Goal: Information Seeking & Learning: Learn about a topic

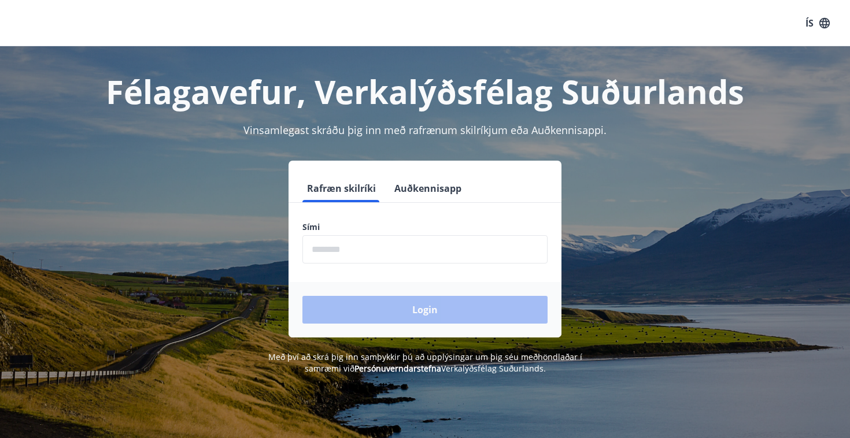
click at [434, 184] on button "Auðkennisapp" at bounding box center [428, 189] width 76 height 28
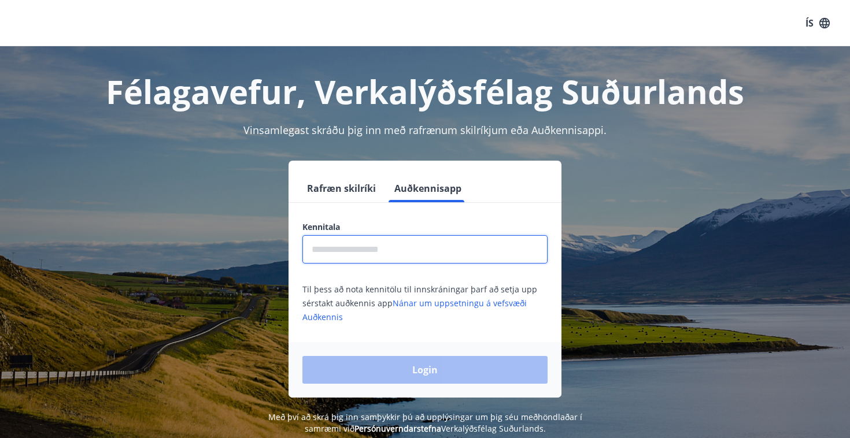
click at [378, 254] on input "text" at bounding box center [424, 249] width 245 height 28
type input "*"
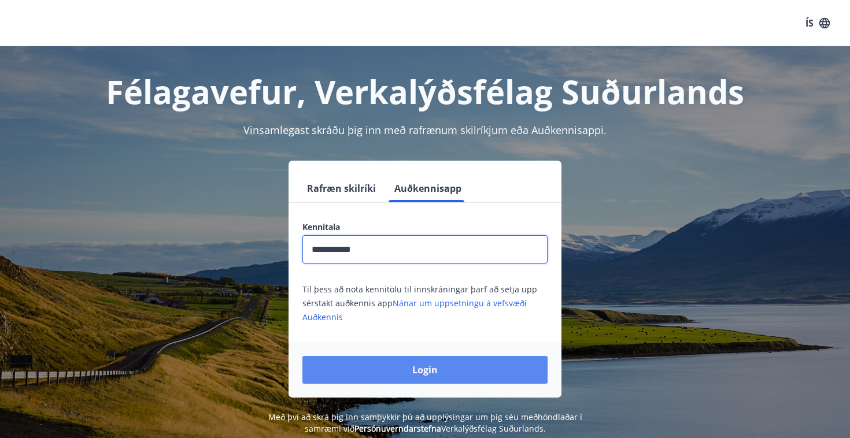
type input "**********"
click at [409, 373] on button "Login" at bounding box center [424, 370] width 245 height 28
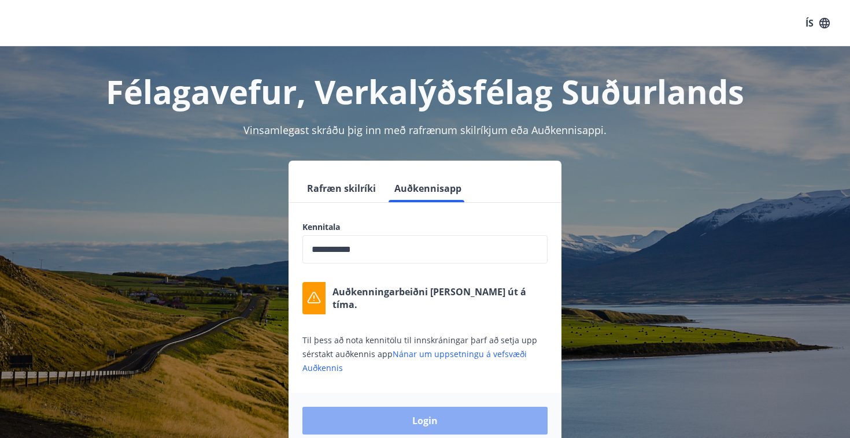
click at [402, 427] on button "Login" at bounding box center [424, 421] width 245 height 28
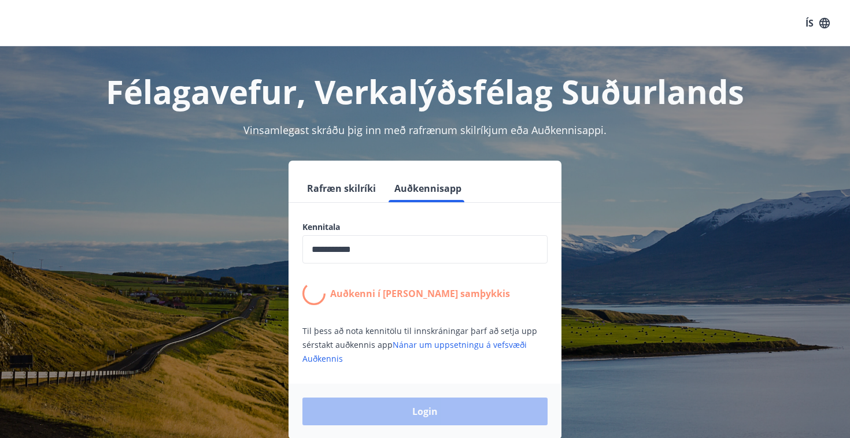
click at [818, 21] on icon "button" at bounding box center [824, 23] width 13 height 13
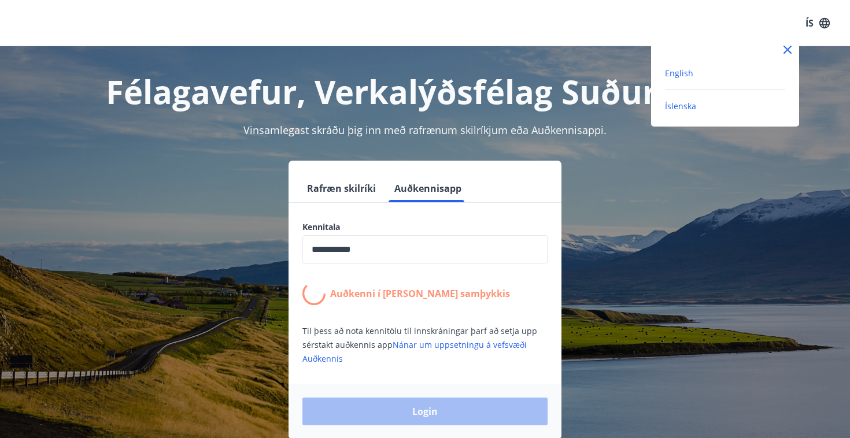
click at [683, 70] on span "English" at bounding box center [679, 73] width 28 height 11
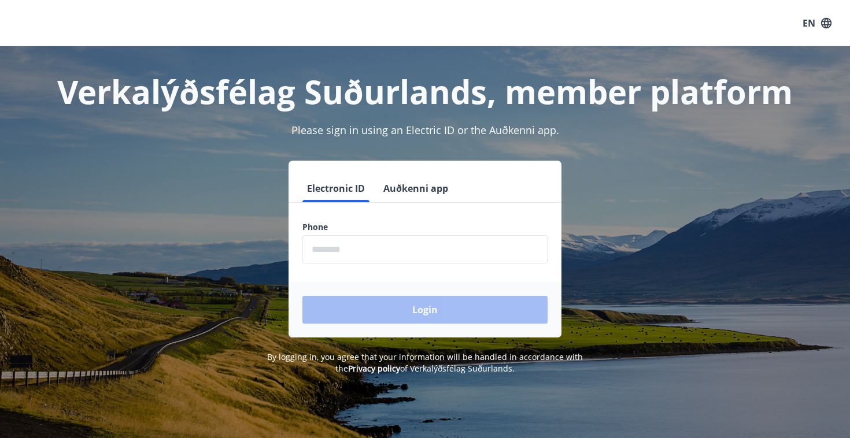
click at [405, 190] on button "Auðkenni app" at bounding box center [416, 189] width 74 height 28
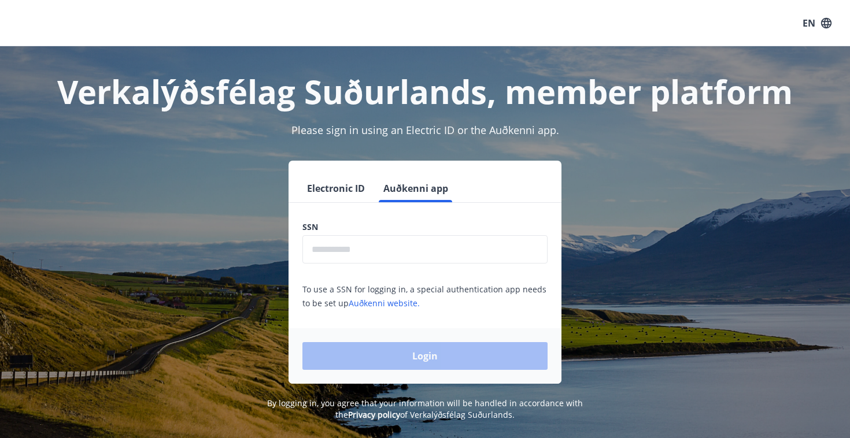
click at [353, 260] on input "text" at bounding box center [424, 249] width 245 height 28
click at [336, 188] on button "Electronic ID" at bounding box center [335, 189] width 67 height 28
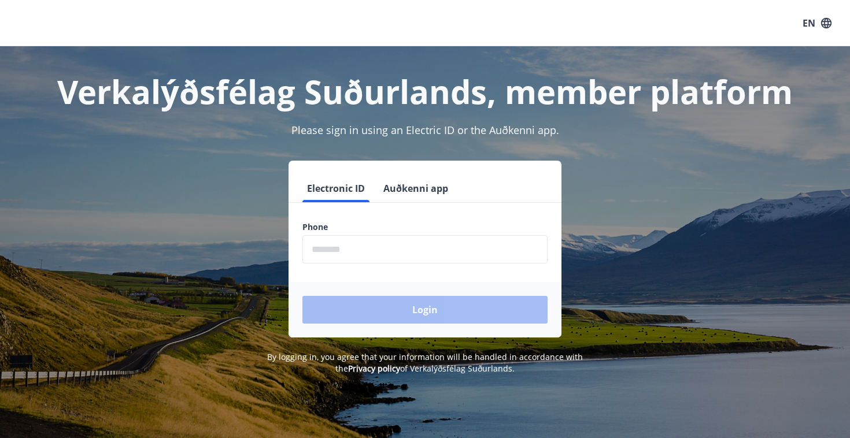
click at [395, 189] on button "Auðkenni app" at bounding box center [416, 189] width 74 height 28
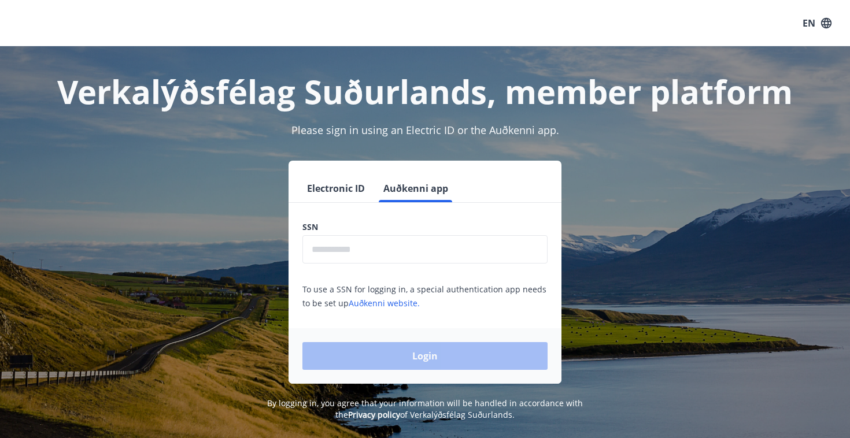
click at [350, 246] on input "text" at bounding box center [424, 249] width 245 height 28
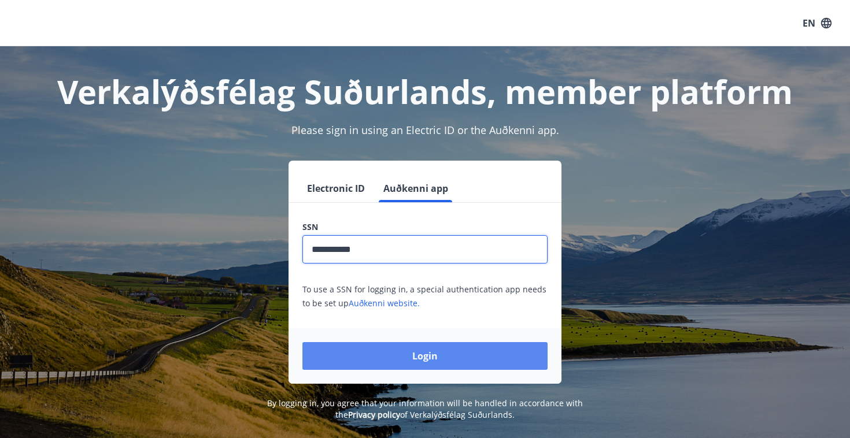
type input "**********"
click at [411, 354] on button "Login" at bounding box center [424, 356] width 245 height 28
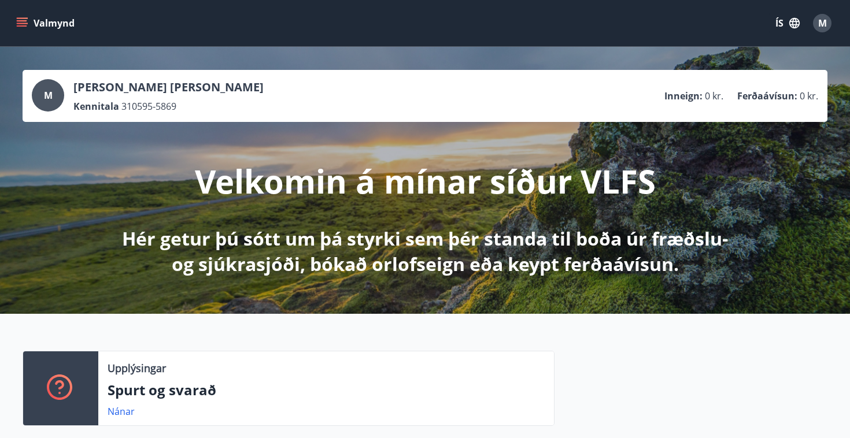
click at [796, 22] on icon "button" at bounding box center [794, 23] width 10 height 10
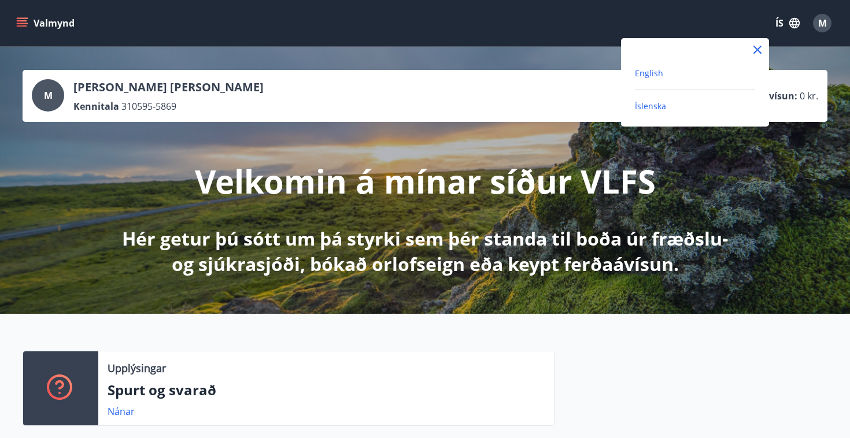
click at [651, 73] on span "English" at bounding box center [649, 73] width 28 height 11
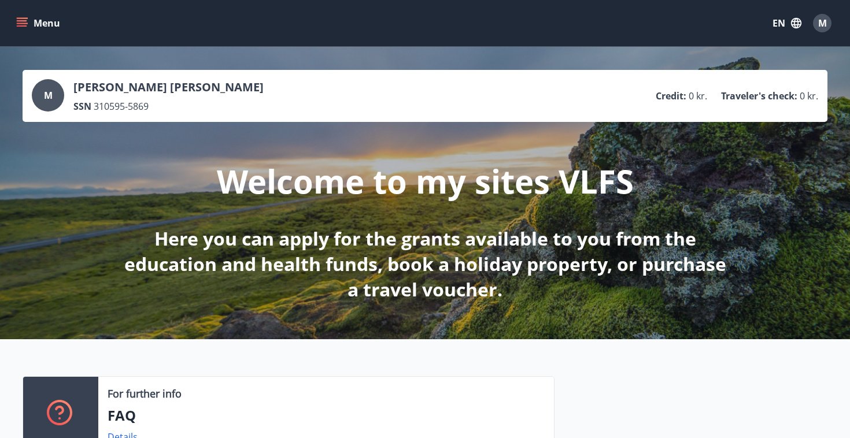
click at [32, 24] on button "Menu" at bounding box center [39, 23] width 51 height 21
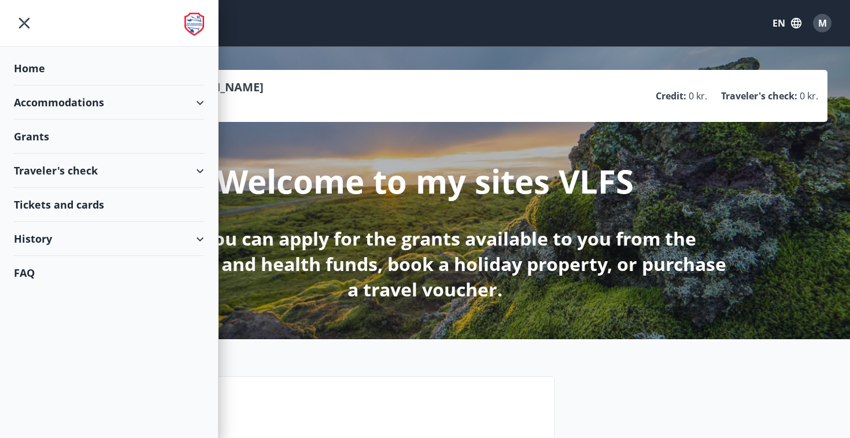
click at [49, 86] on div "Grants" at bounding box center [109, 68] width 190 height 34
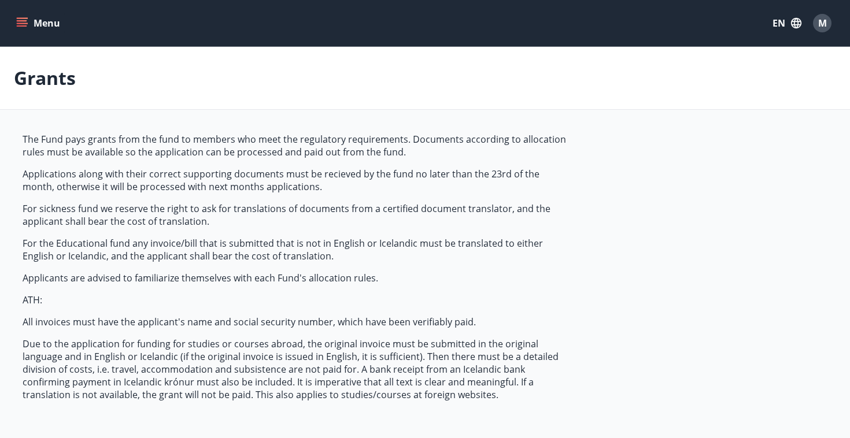
type input "***"
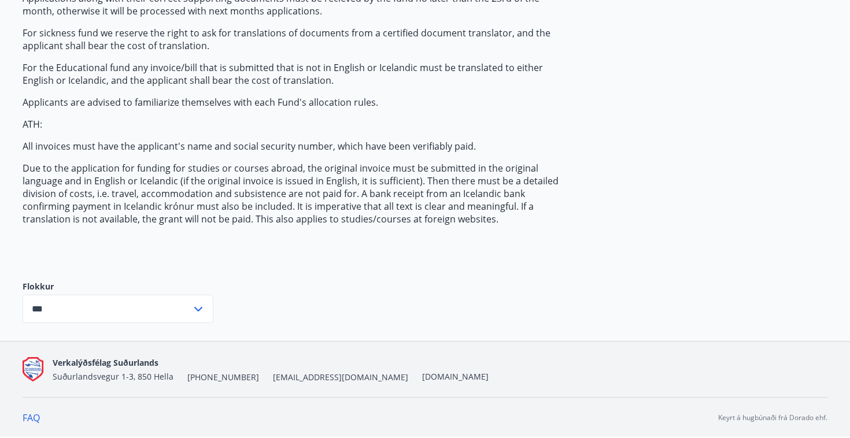
scroll to position [176, 0]
click at [165, 318] on input "***" at bounding box center [107, 309] width 169 height 28
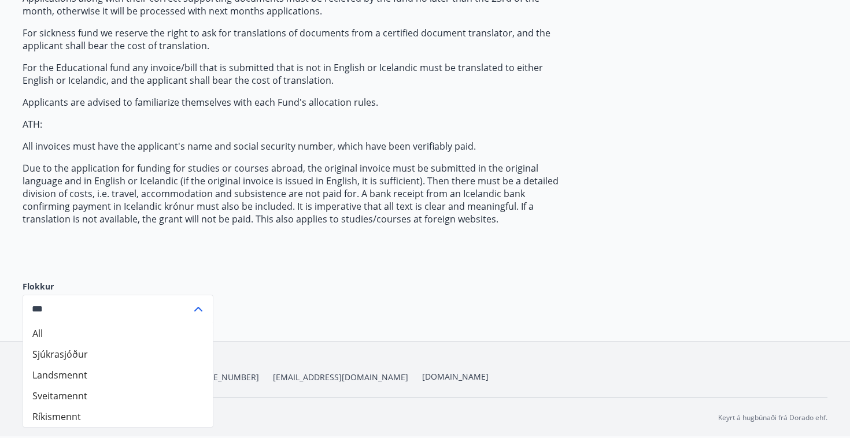
click at [164, 314] on input "***" at bounding box center [107, 309] width 169 height 28
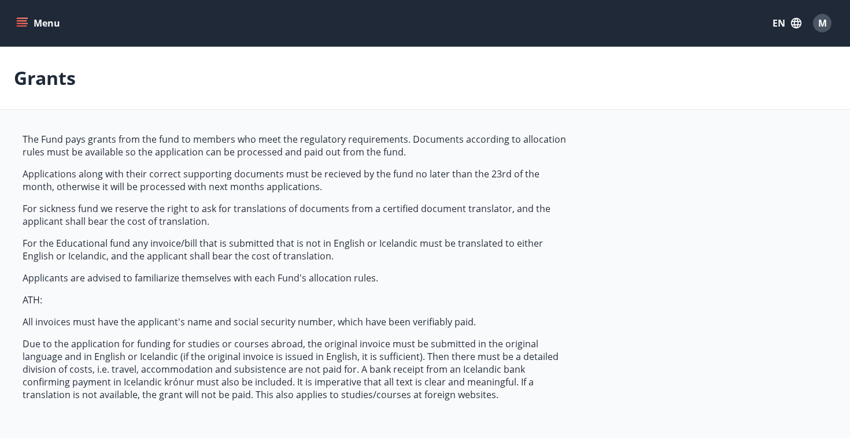
scroll to position [0, 0]
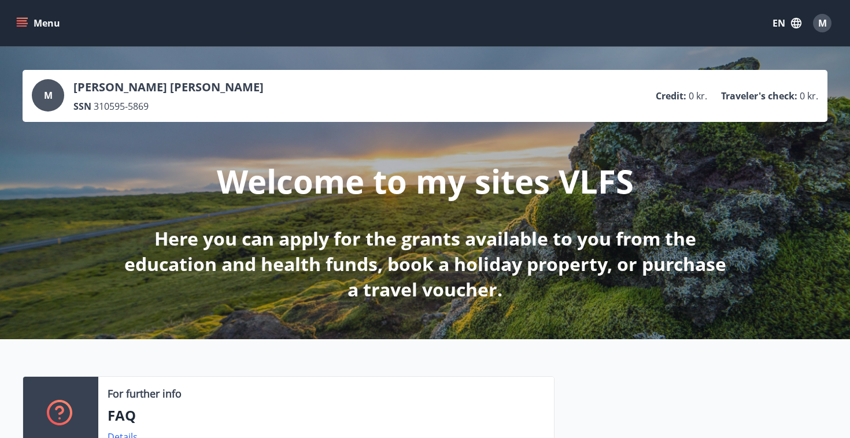
click at [52, 89] on span "M" at bounding box center [48, 95] width 9 height 13
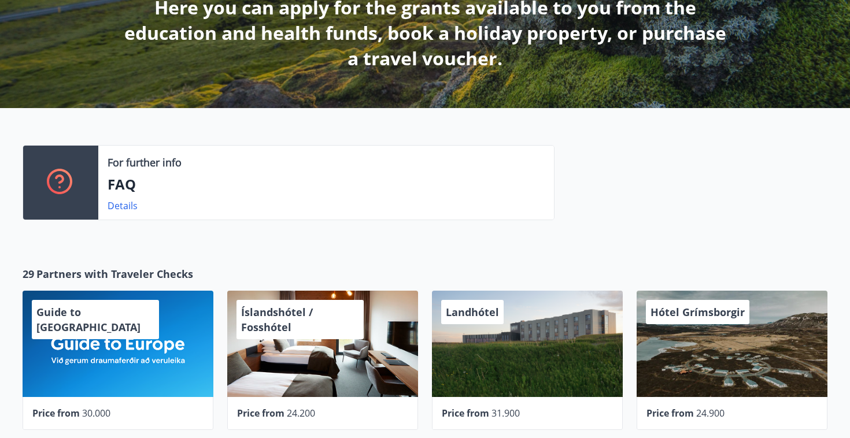
scroll to position [233, 0]
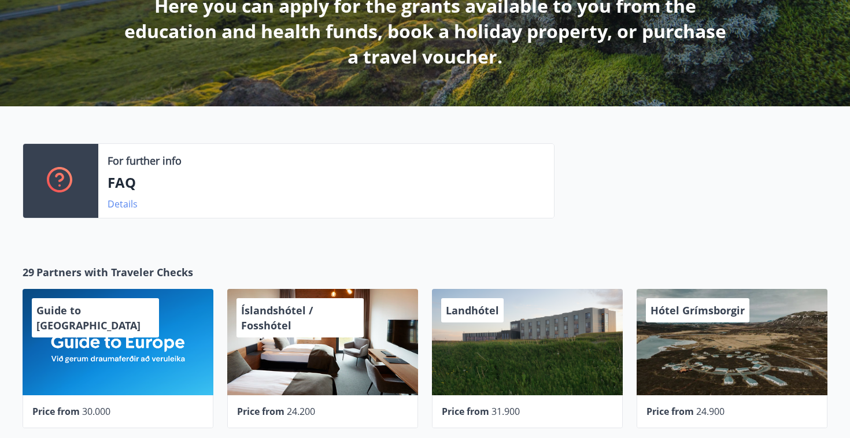
click at [126, 201] on link "Details" at bounding box center [123, 204] width 30 height 13
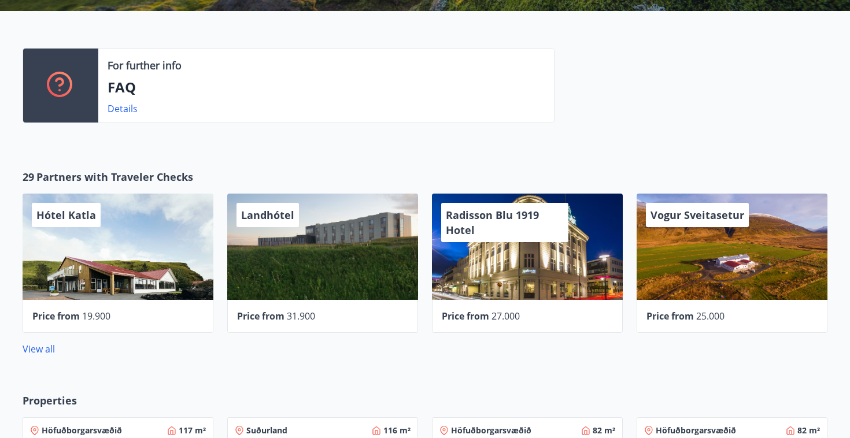
scroll to position [329, 0]
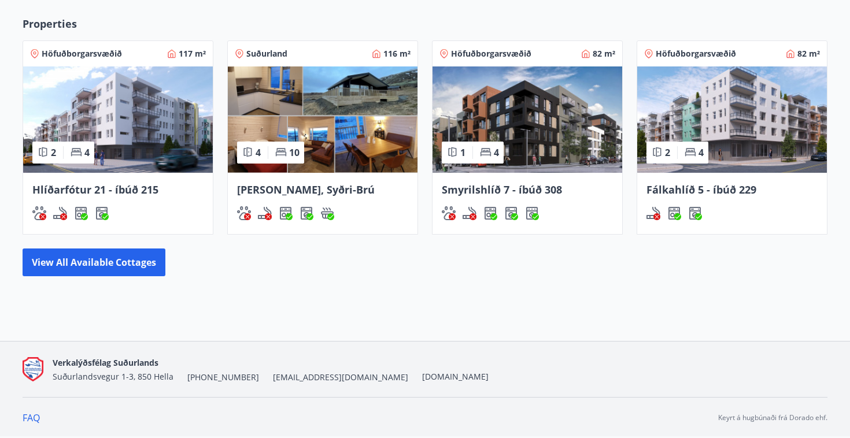
scroll to position [705, 0]
click at [84, 263] on button "View all available cottages" at bounding box center [94, 263] width 143 height 28
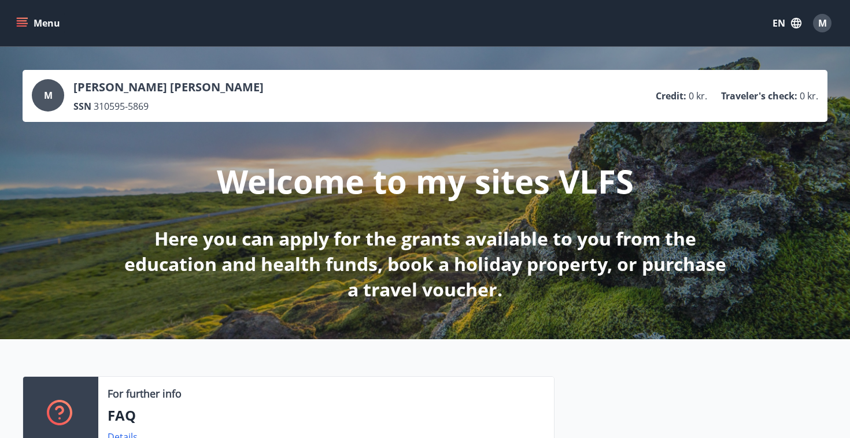
click at [34, 23] on button "Menu" at bounding box center [39, 23] width 51 height 21
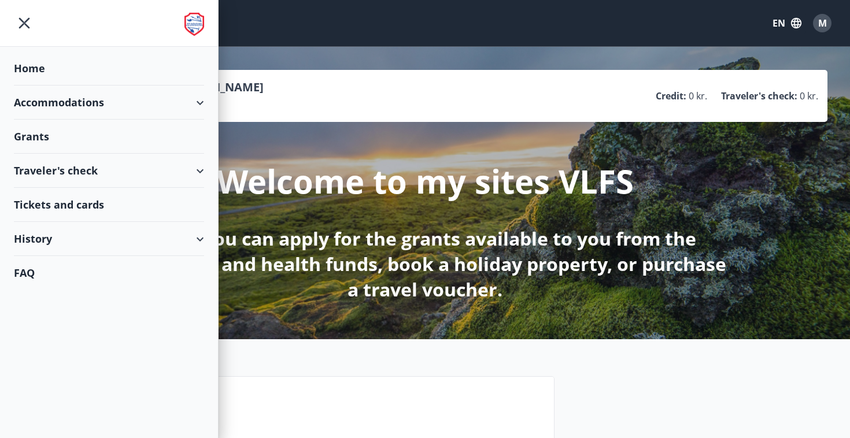
click at [25, 86] on div "Grants" at bounding box center [109, 68] width 190 height 34
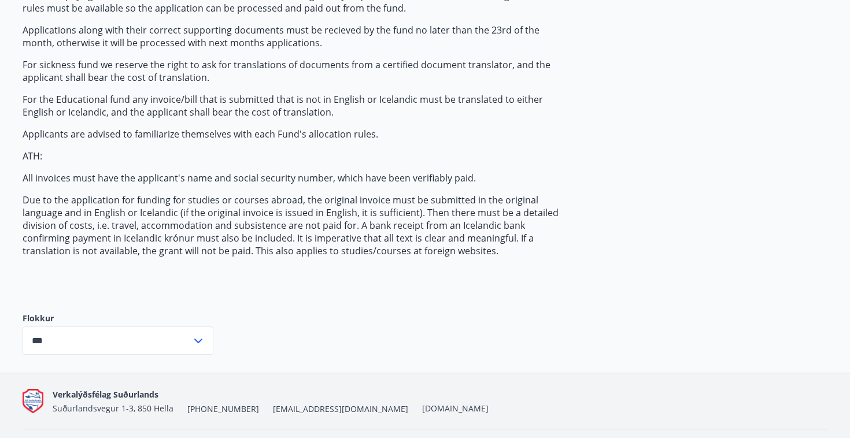
scroll to position [145, 0]
click at [113, 342] on input "***" at bounding box center [107, 340] width 169 height 28
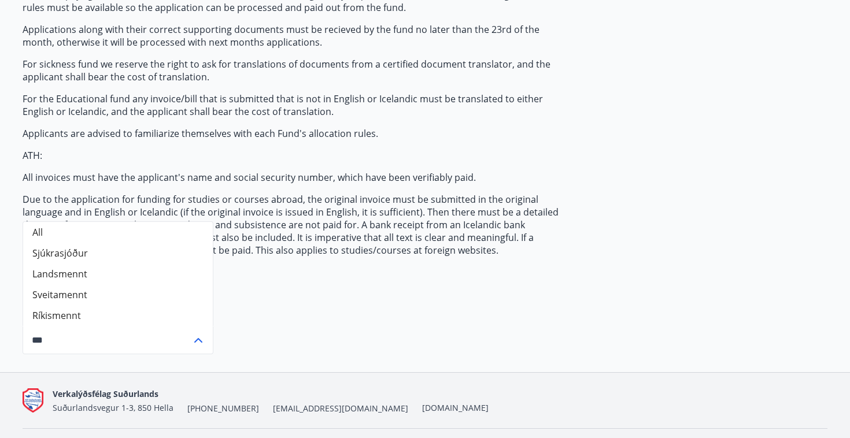
click at [82, 256] on li "Sjúkrasjóður" at bounding box center [118, 253] width 190 height 21
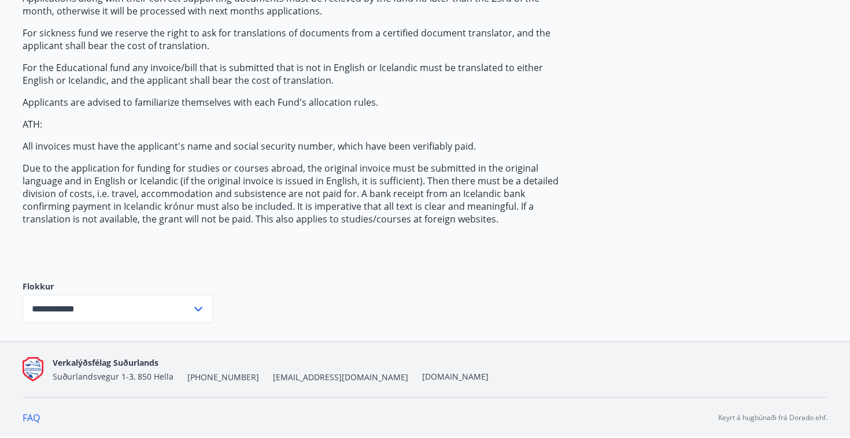
scroll to position [176, 0]
click at [83, 254] on div "The Fund pays grants from the fund to members who meet the regulatory requireme…" at bounding box center [296, 109] width 546 height 305
click at [36, 289] on label "Flokkur" at bounding box center [118, 287] width 191 height 12
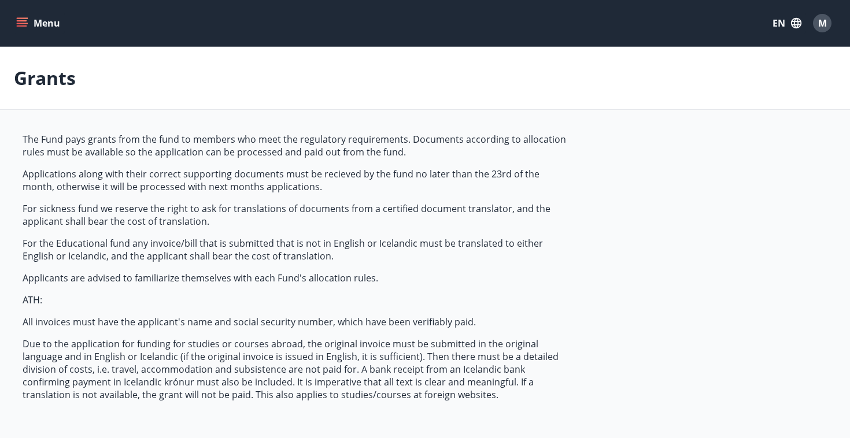
scroll to position [0, 0]
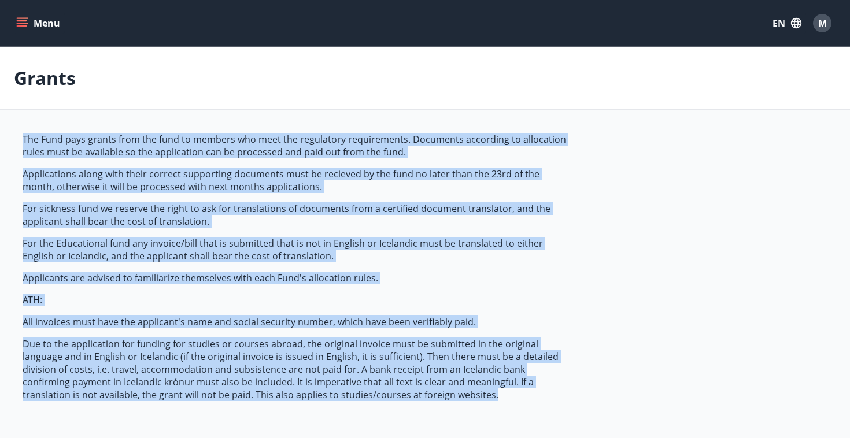
drag, startPoint x: 24, startPoint y: 136, endPoint x: 422, endPoint y: 397, distance: 475.7
click at [422, 397] on span "The Fund pays grants from the fund to members who meet the regulatory requireme…" at bounding box center [296, 267] width 546 height 268
copy span "The Fund pays grants from the fund to members who meet the regulatory requireme…"
click at [357, 101] on div "Grants" at bounding box center [425, 78] width 850 height 63
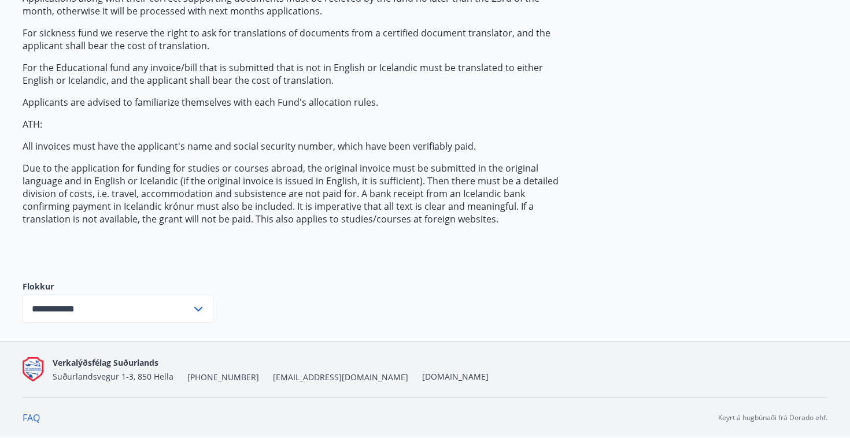
scroll to position [176, 0]
drag, startPoint x: 24, startPoint y: 283, endPoint x: 57, endPoint y: 287, distance: 33.3
click at [57, 287] on label "Flokkur" at bounding box center [118, 287] width 191 height 12
copy label "Flokkur"
click at [108, 307] on input "**********" at bounding box center [107, 309] width 169 height 28
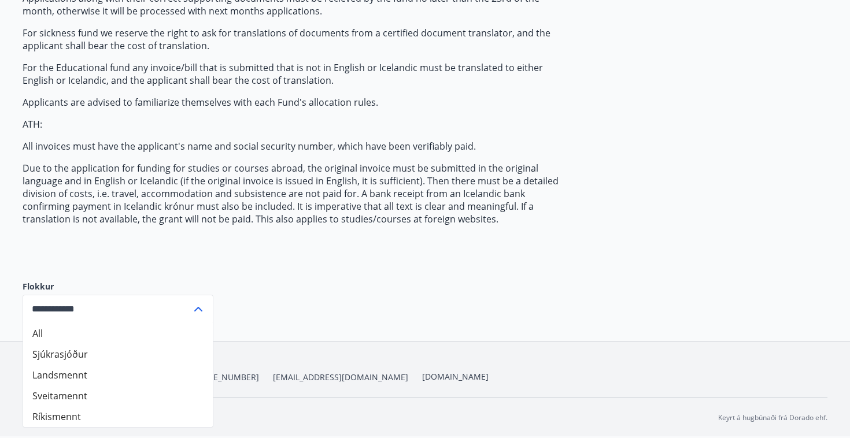
click at [81, 338] on li "All" at bounding box center [118, 333] width 190 height 21
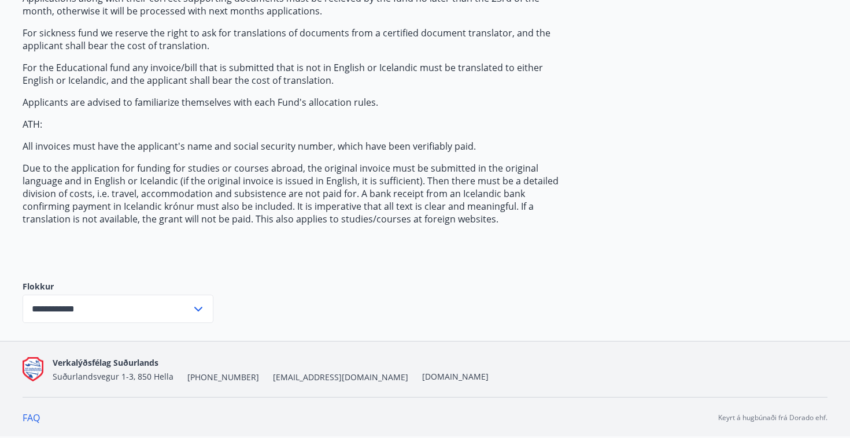
type input "***"
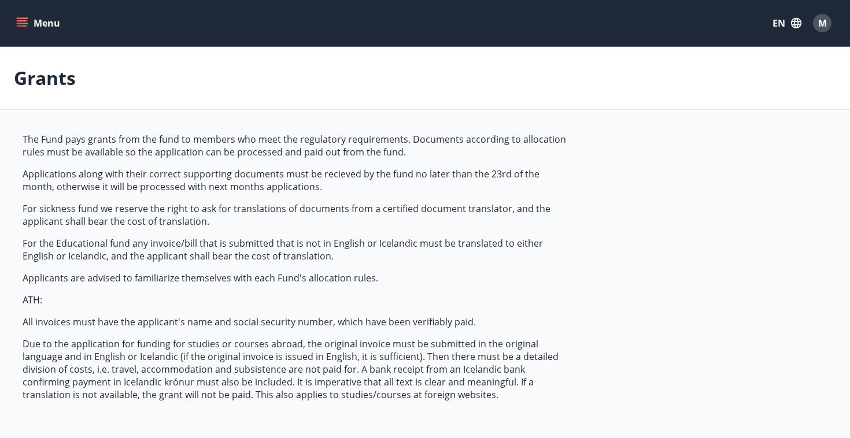
scroll to position [0, 0]
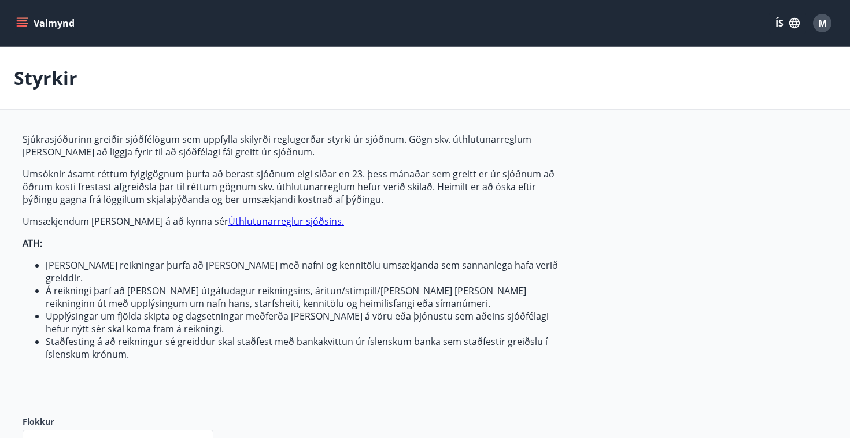
click at [790, 25] on icon "button" at bounding box center [794, 23] width 10 height 10
click at [678, 71] on div "English" at bounding box center [695, 73] width 120 height 14
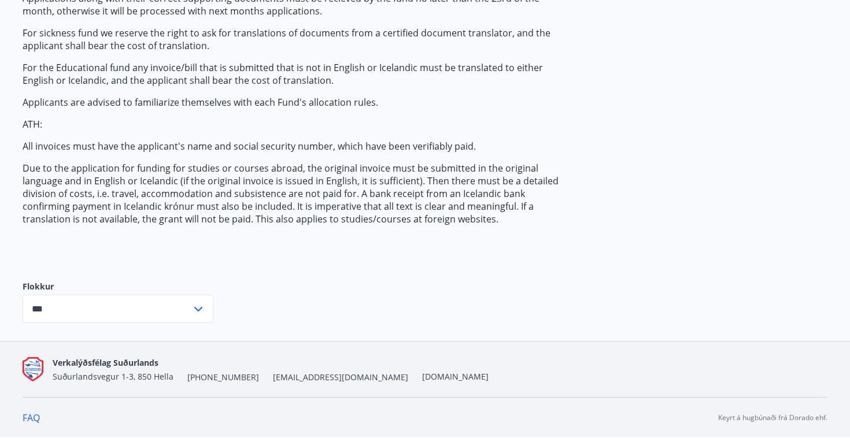
scroll to position [176, 0]
click at [147, 311] on input "***" at bounding box center [107, 309] width 169 height 28
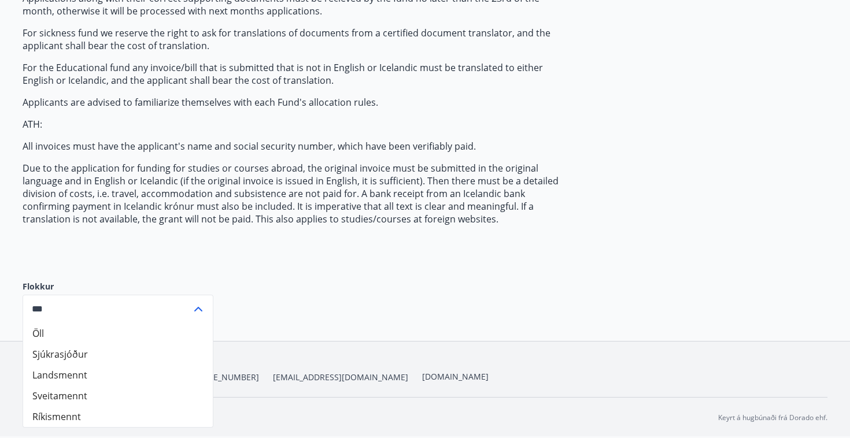
click at [128, 351] on li "Sjúkrasjóður" at bounding box center [118, 354] width 190 height 21
type input "**********"
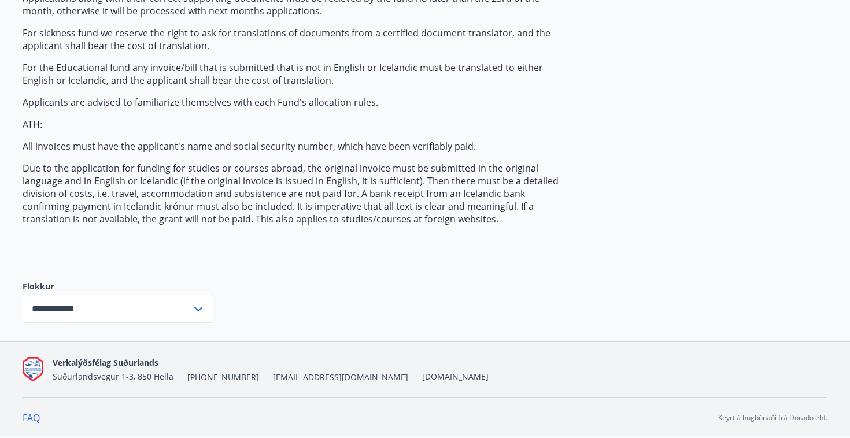
click at [156, 238] on div "The Fund pays grants from the fund to members who meet the regulatory requireme…" at bounding box center [296, 109] width 546 height 305
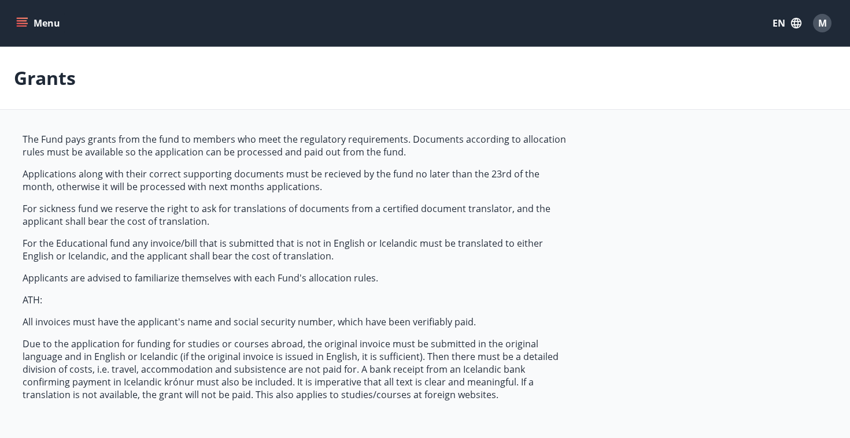
scroll to position [0, 0]
click at [36, 25] on button "Menu" at bounding box center [39, 23] width 51 height 21
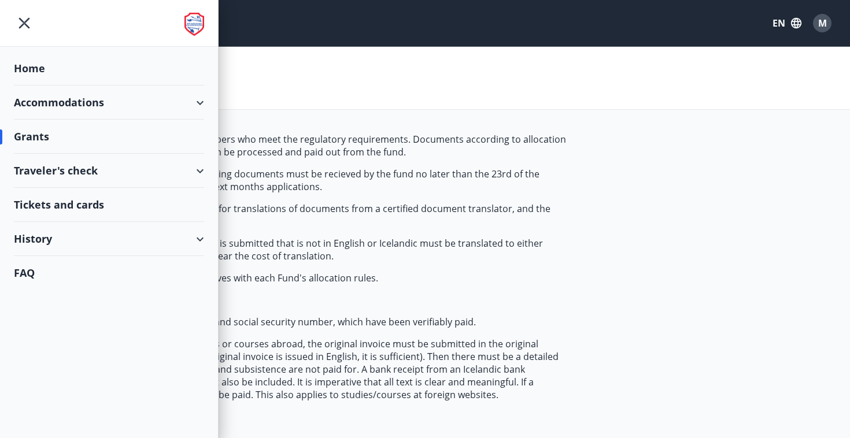
click at [49, 236] on div "History" at bounding box center [109, 239] width 190 height 34
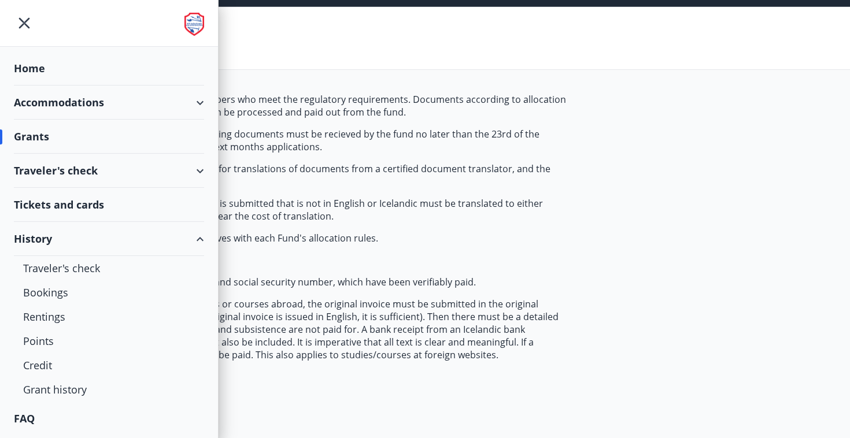
scroll to position [41, 0]
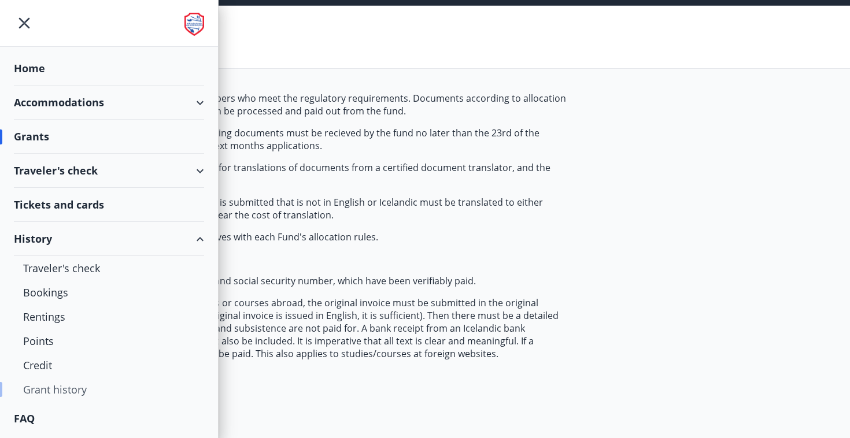
click at [67, 391] on div "Grant history" at bounding box center [109, 389] width 172 height 24
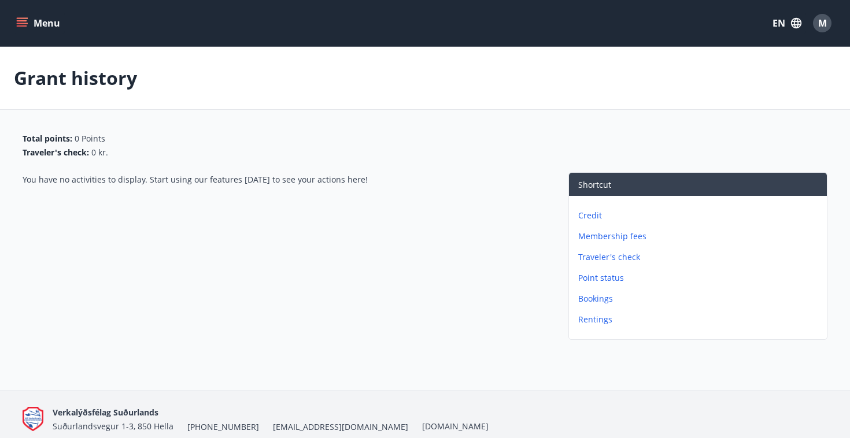
click at [101, 172] on div "You have no activities to display. Start using our features [DATE] to see your …" at bounding box center [284, 258] width 523 height 172
click at [37, 26] on button "Menu" at bounding box center [39, 23] width 51 height 21
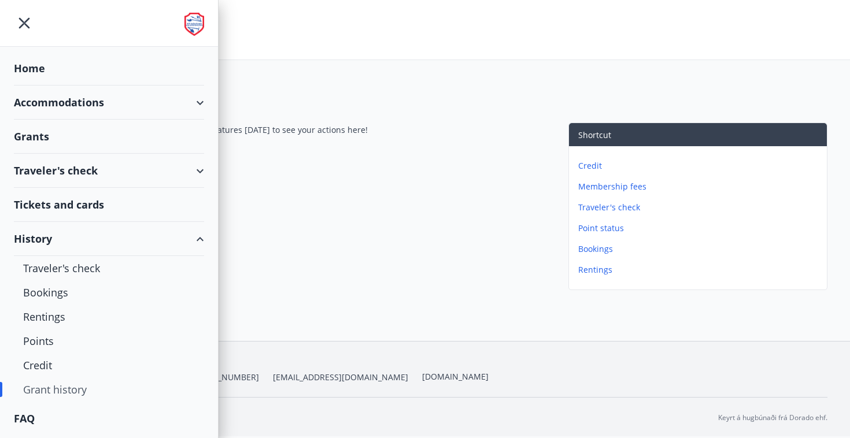
scroll to position [50, 0]
click at [116, 86] on div "Grants" at bounding box center [109, 68] width 190 height 34
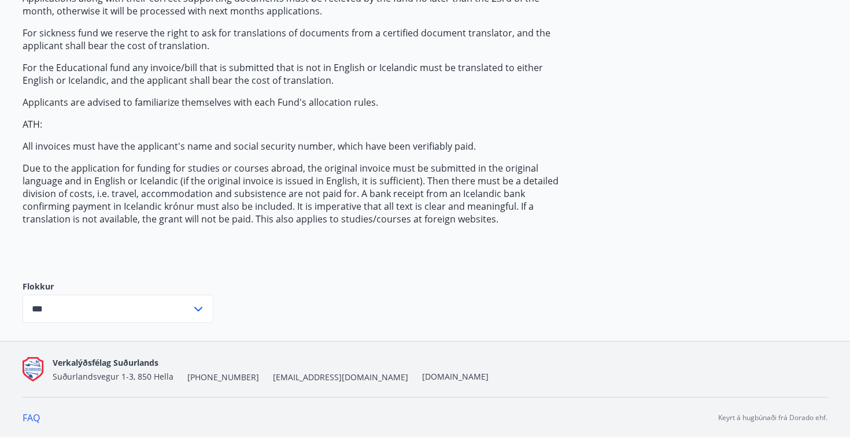
scroll to position [176, 0]
click at [176, 312] on input "***" at bounding box center [107, 309] width 169 height 28
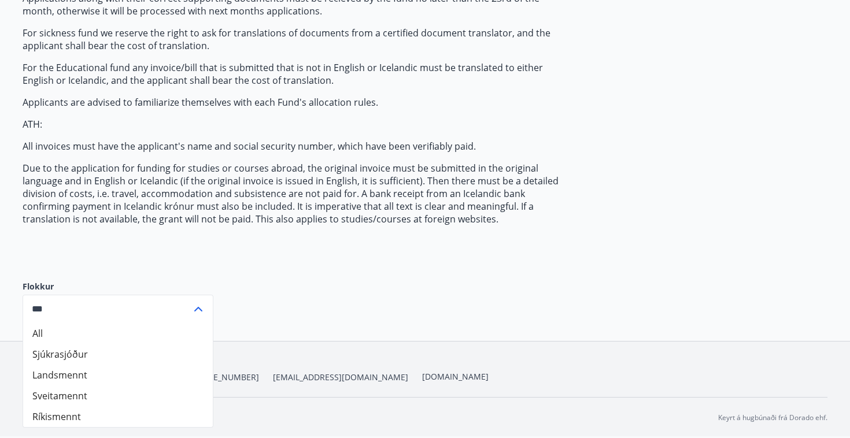
click at [136, 359] on li "Sjúkrasjóður" at bounding box center [118, 354] width 190 height 21
type input "**********"
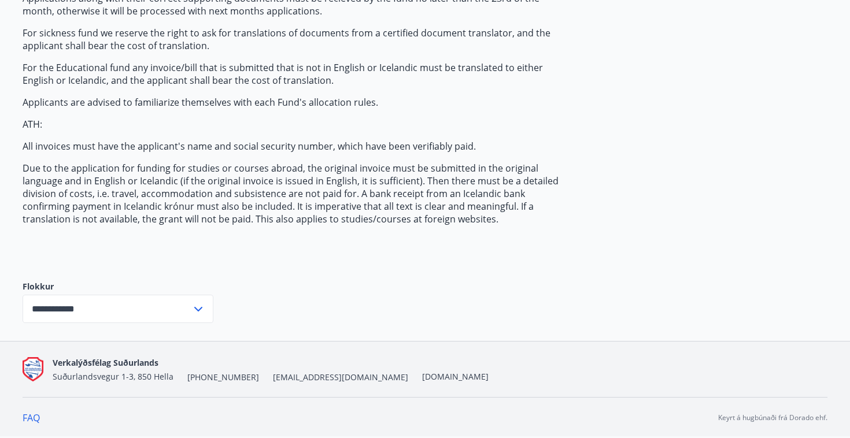
click at [258, 261] on div "The Fund pays grants from the fund to members who meet the regulatory requireme…" at bounding box center [296, 109] width 546 height 305
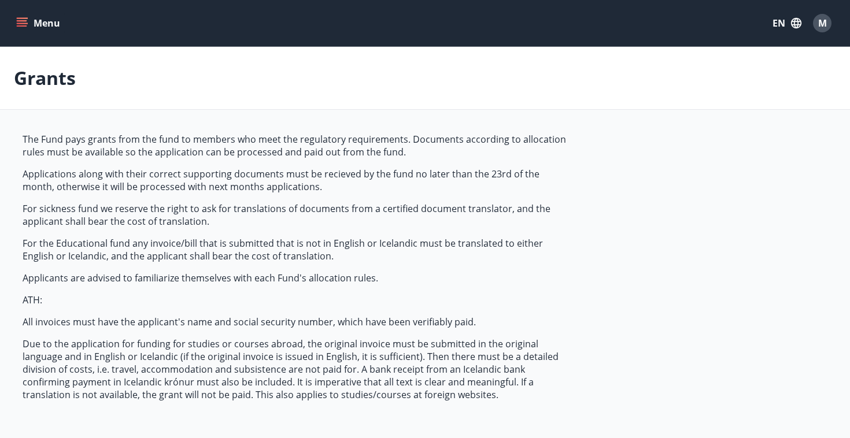
scroll to position [0, 0]
